Goal: Task Accomplishment & Management: Manage account settings

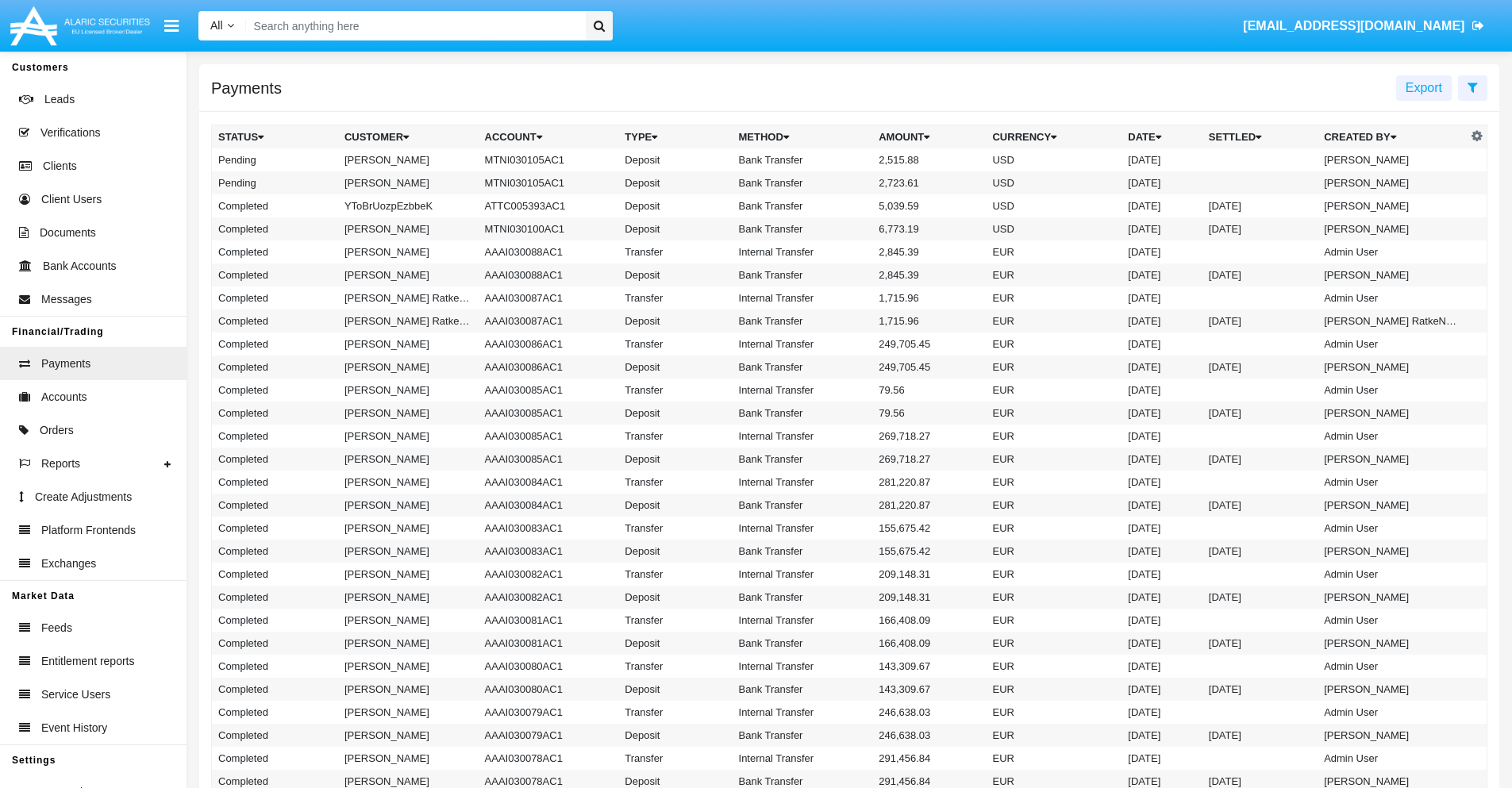
click at [1473, 87] on icon at bounding box center [1473, 87] width 10 height 13
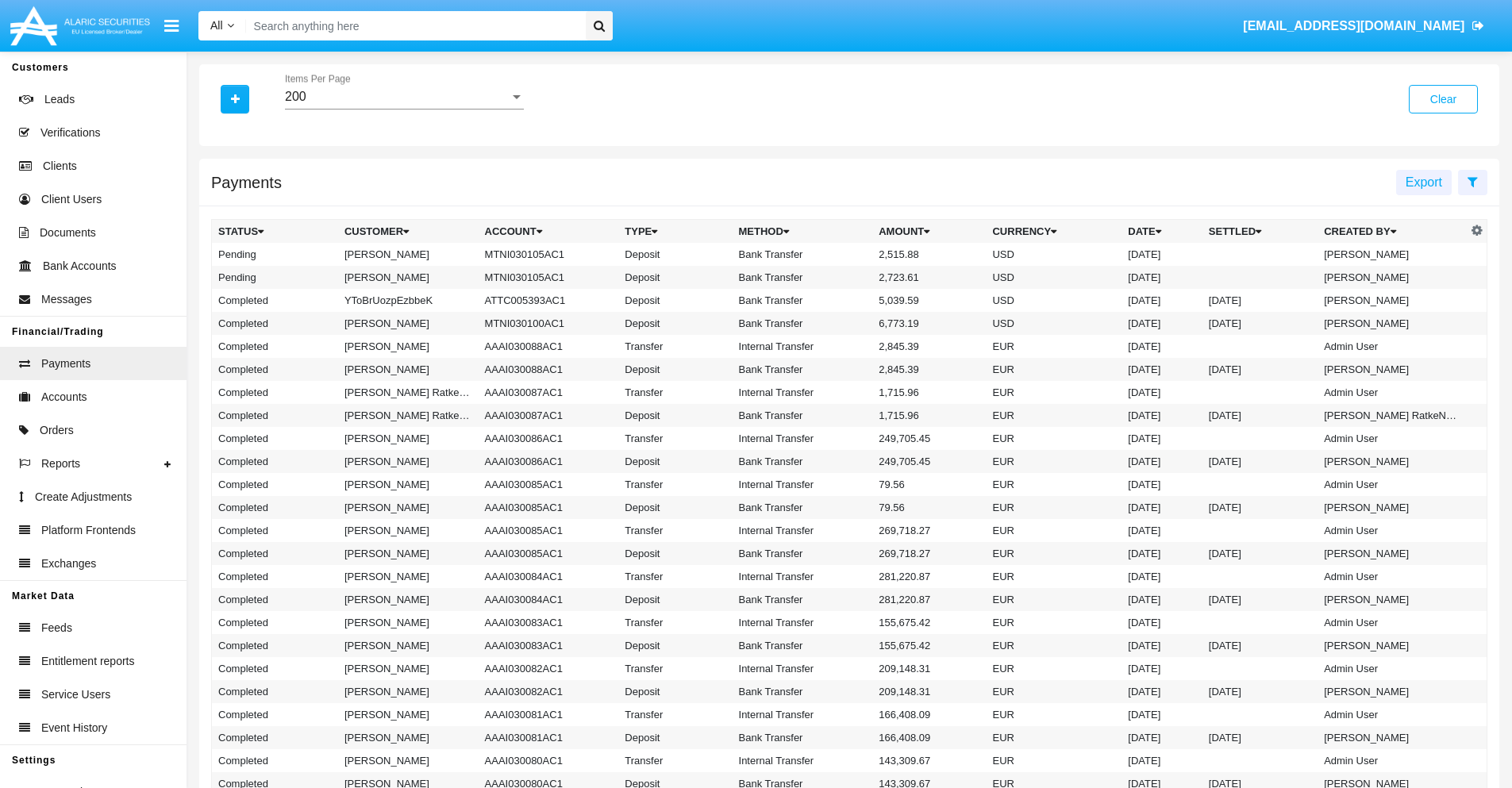
click at [404, 97] on div "200" at bounding box center [398, 96] width 225 height 15
click at [404, 109] on span "10" at bounding box center [404, 108] width 239 height 38
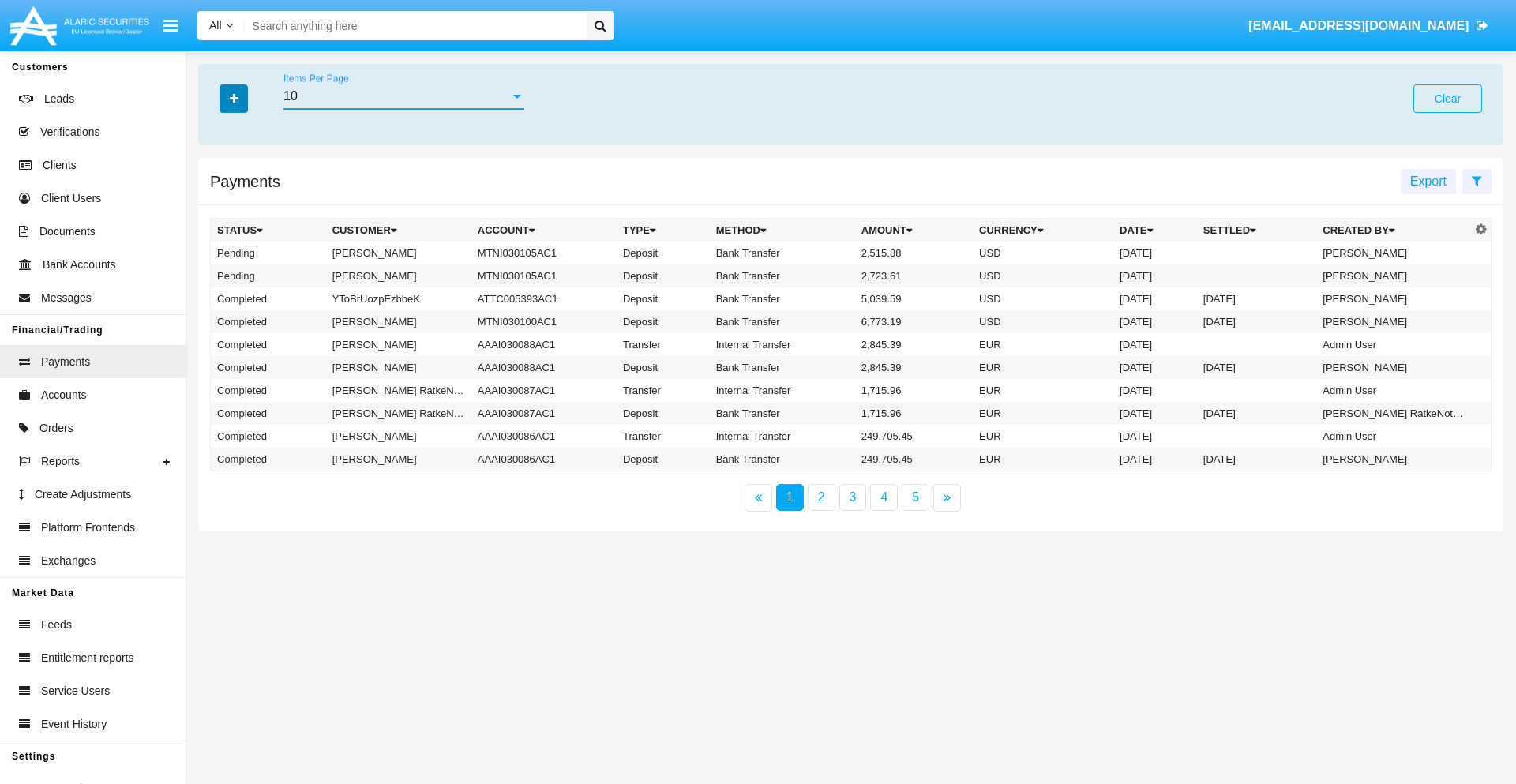
click at [234, 98] on icon "button" at bounding box center [234, 98] width 9 height 11
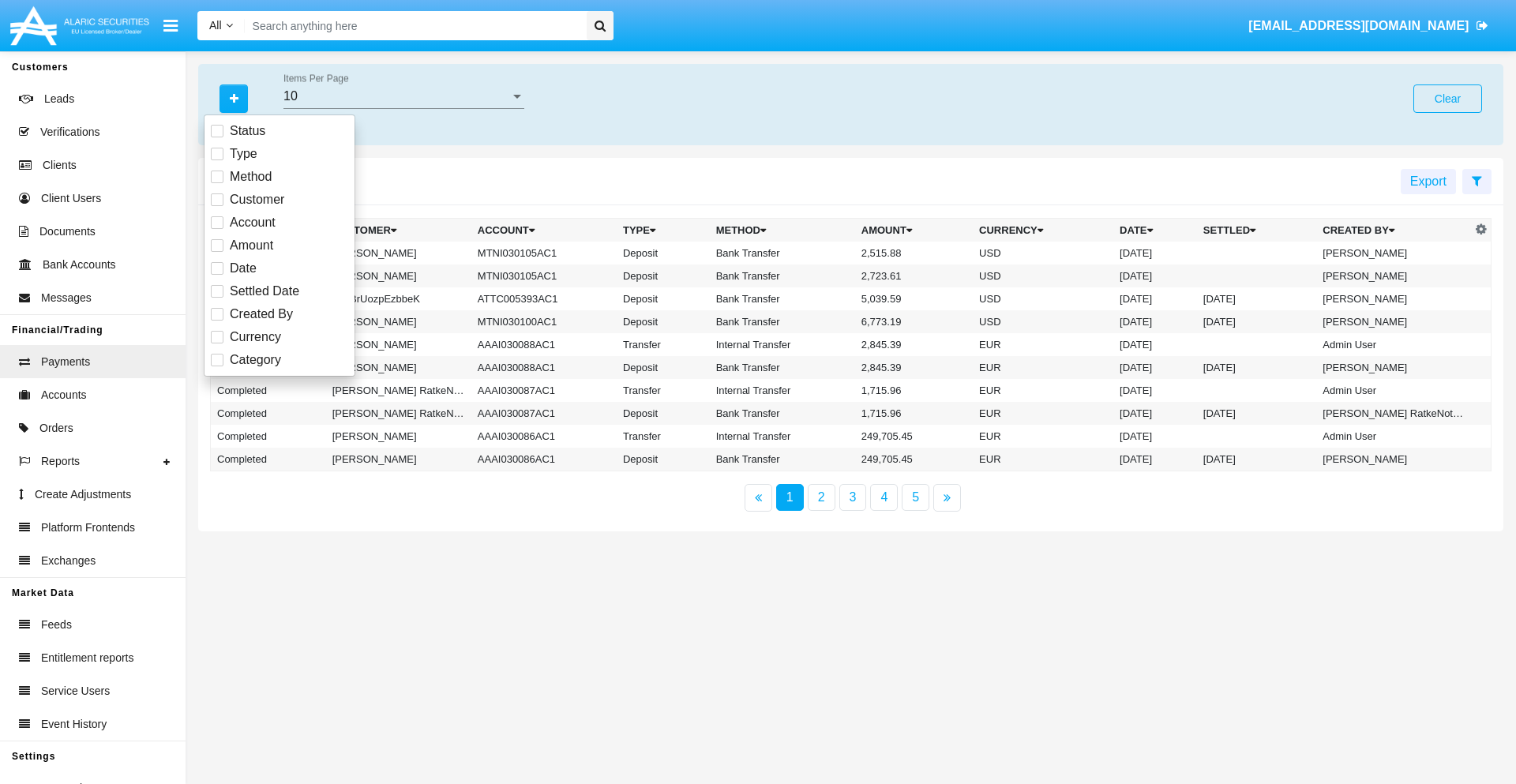
click at [247, 131] on span "Status" at bounding box center [248, 131] width 36 height 19
click at [217, 137] on input "Status" at bounding box center [216, 137] width 1 height 1
checkbox input "true"
click at [234, 98] on icon "button" at bounding box center [234, 98] width 9 height 11
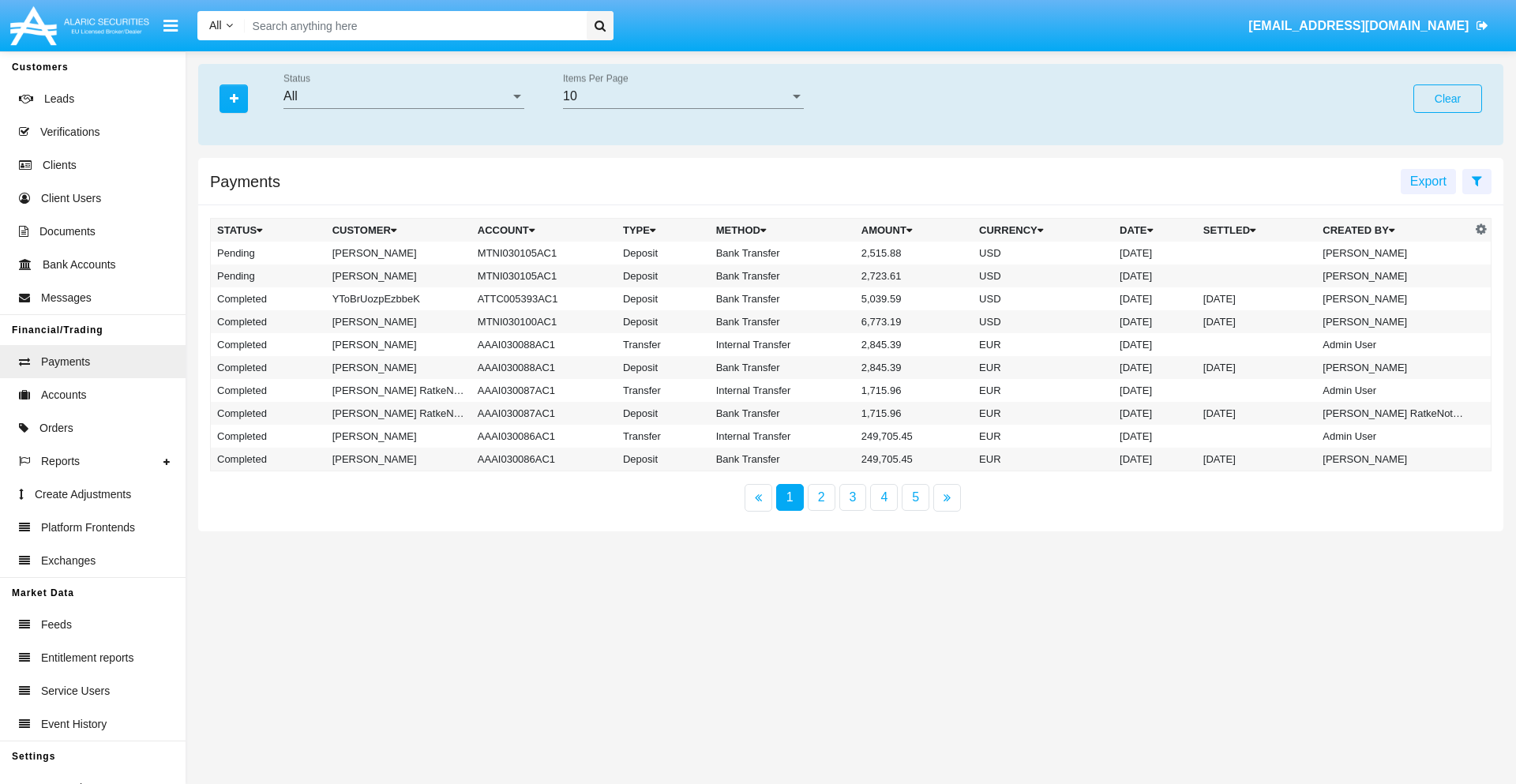
click at [403, 97] on div "All" at bounding box center [396, 96] width 226 height 15
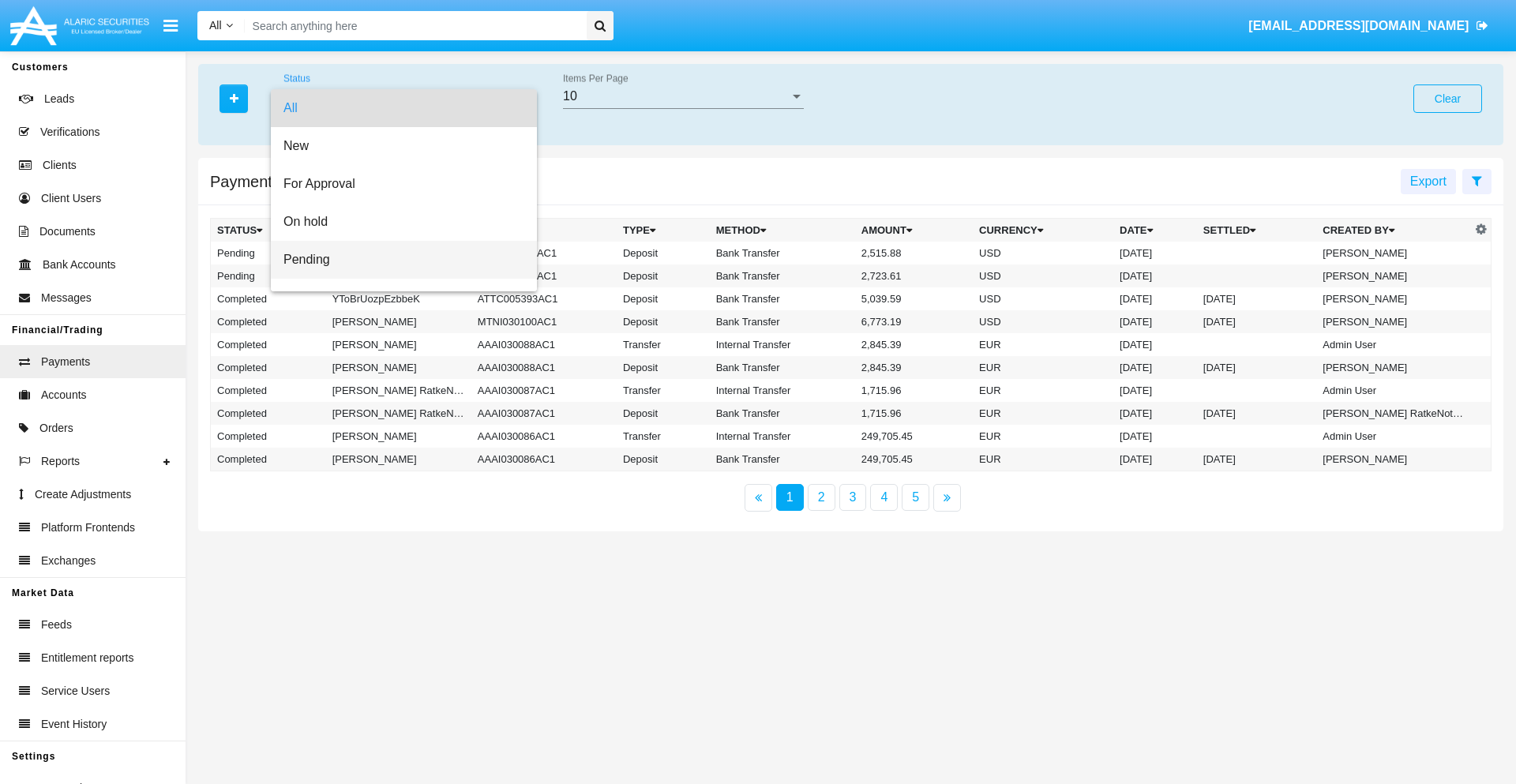
click at [397, 260] on span "Pending" at bounding box center [404, 260] width 241 height 38
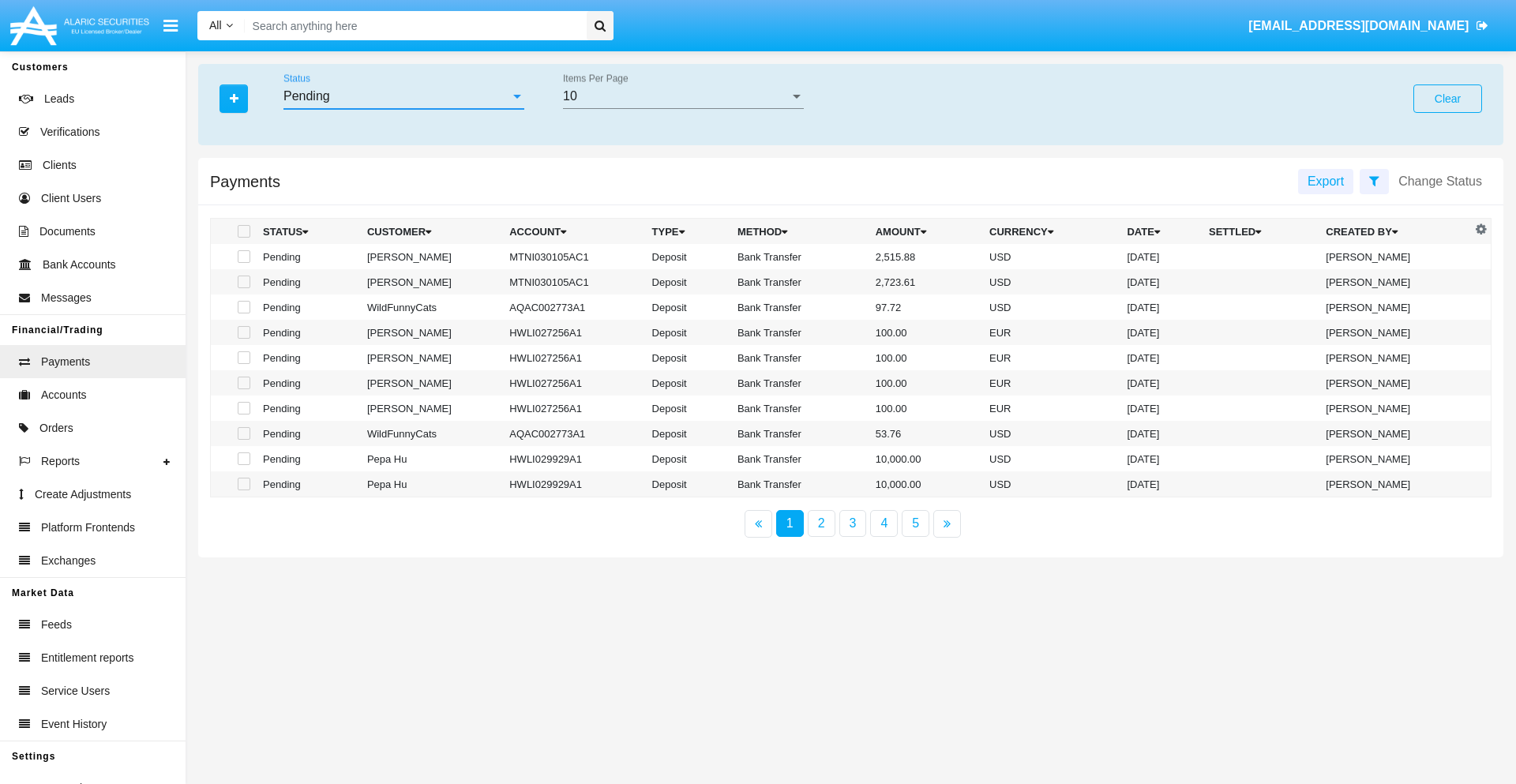
click at [243, 231] on span at bounding box center [243, 231] width 13 height 13
click at [243, 237] on input "checkbox" at bounding box center [243, 237] width 1 height 1
checkbox input "true"
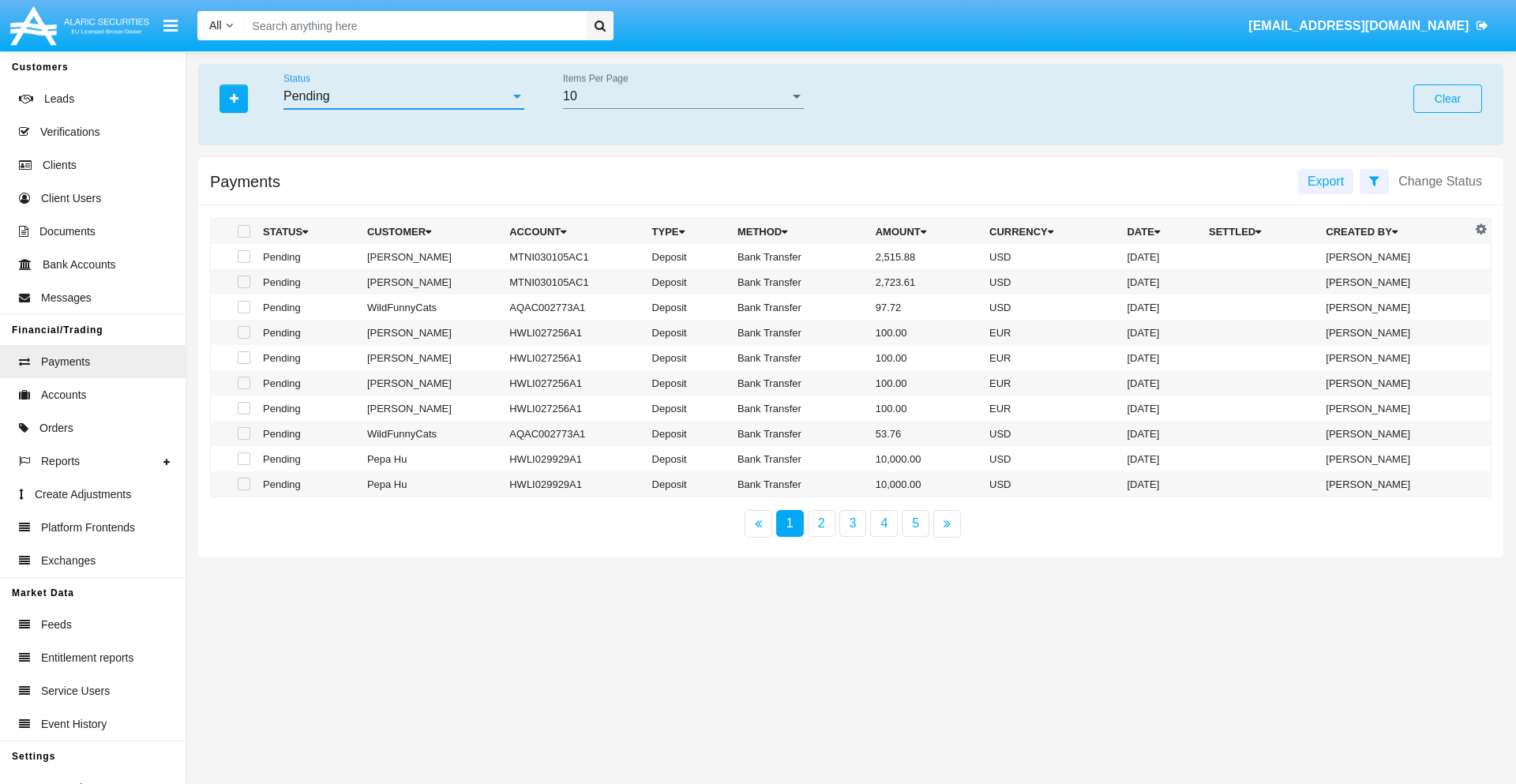
checkbox input "true"
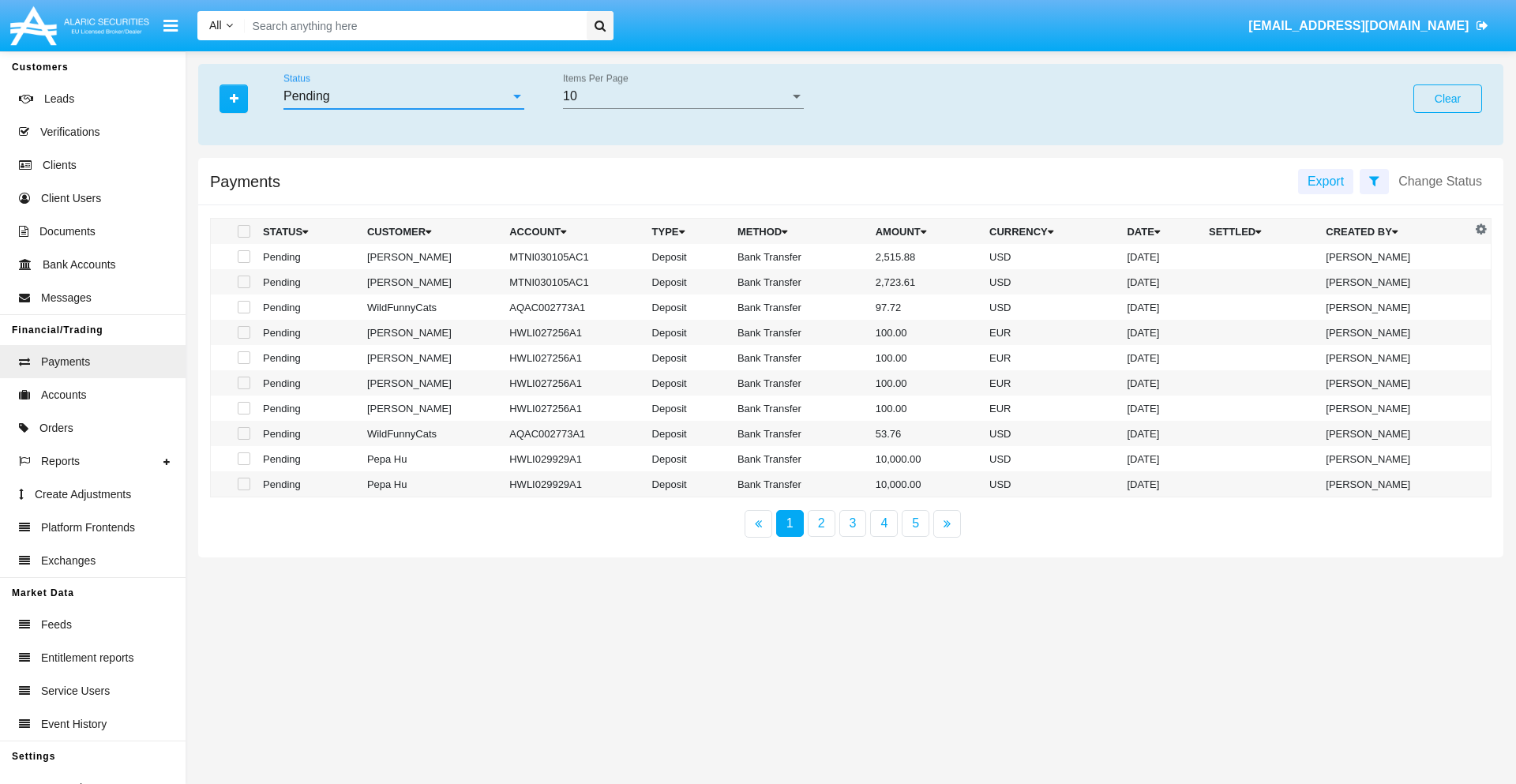
checkbox input "true"
click at [243, 231] on span at bounding box center [243, 231] width 13 height 13
click at [243, 237] on input "checkbox" at bounding box center [243, 237] width 1 height 1
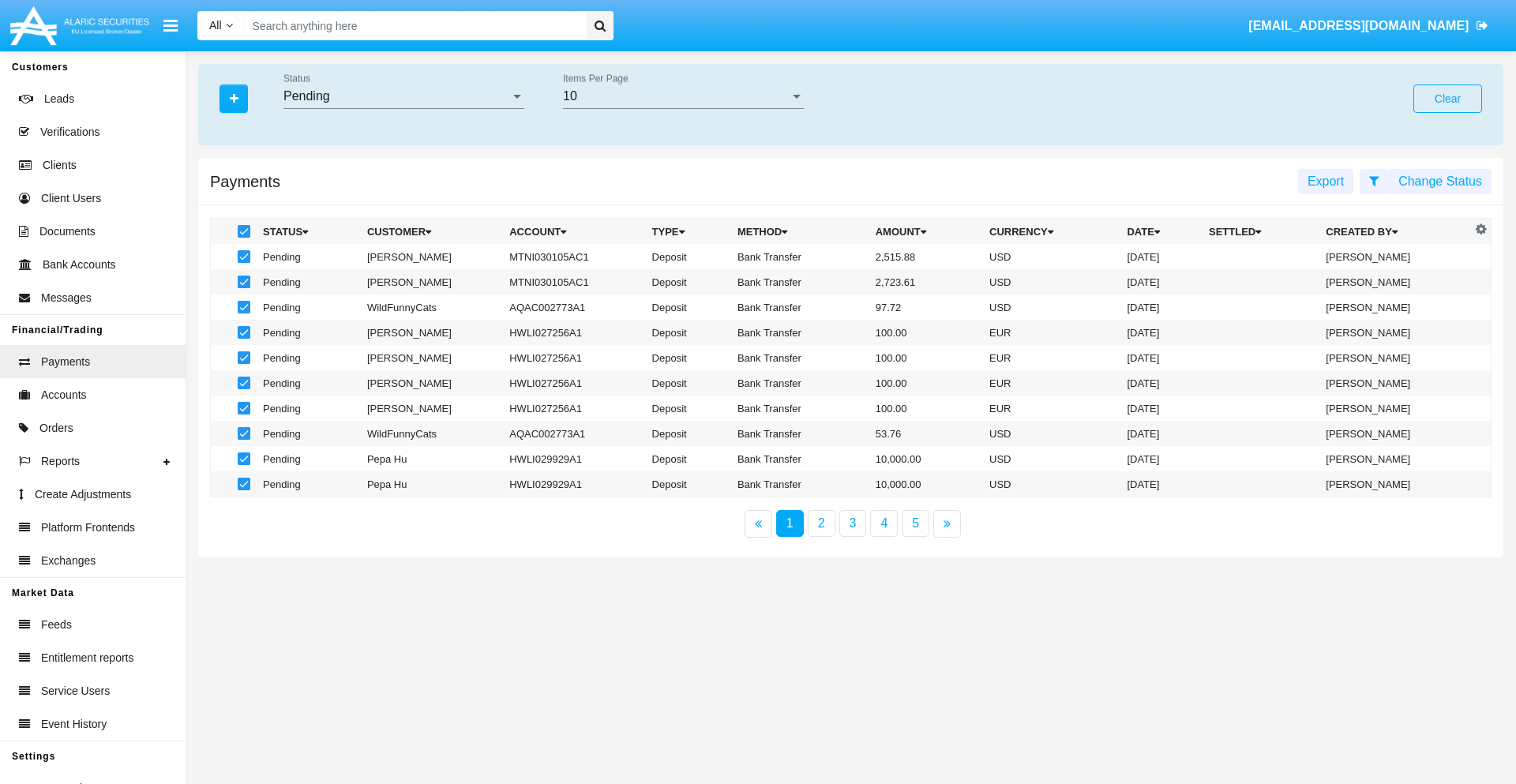
checkbox input "false"
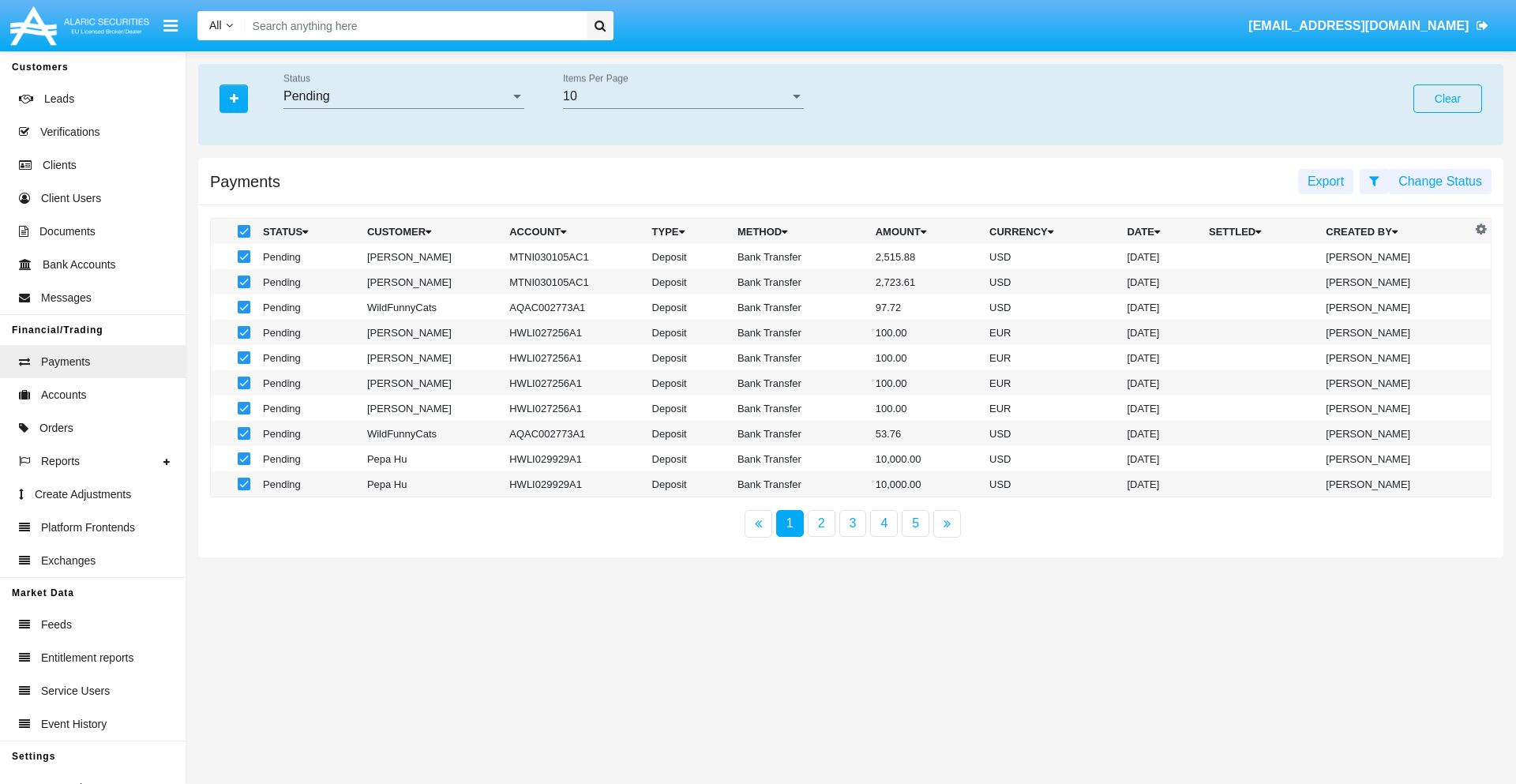
checkbox input "false"
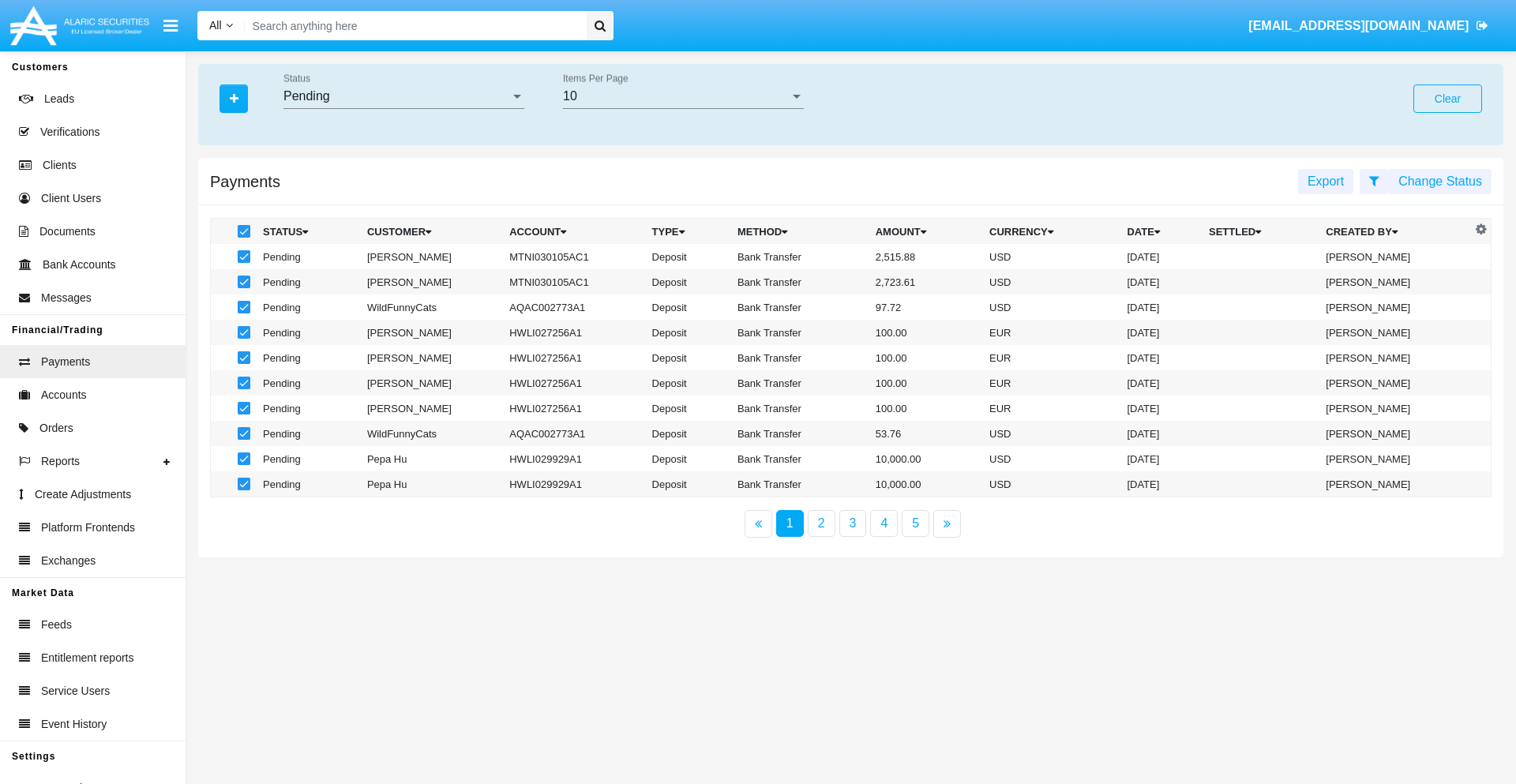
checkbox input "false"
